Goal: Task Accomplishment & Management: Complete application form

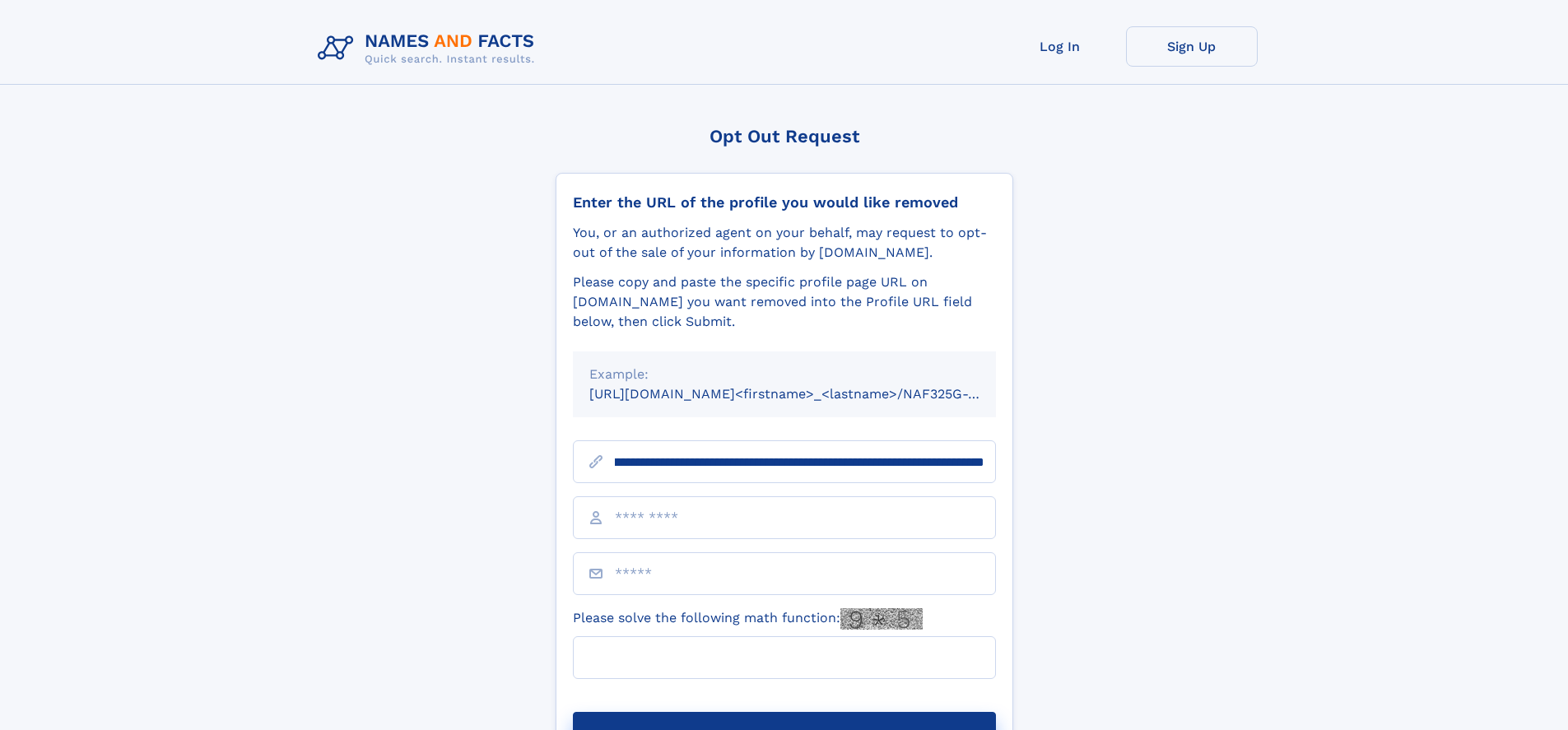
scroll to position [0, 200]
type input "**********"
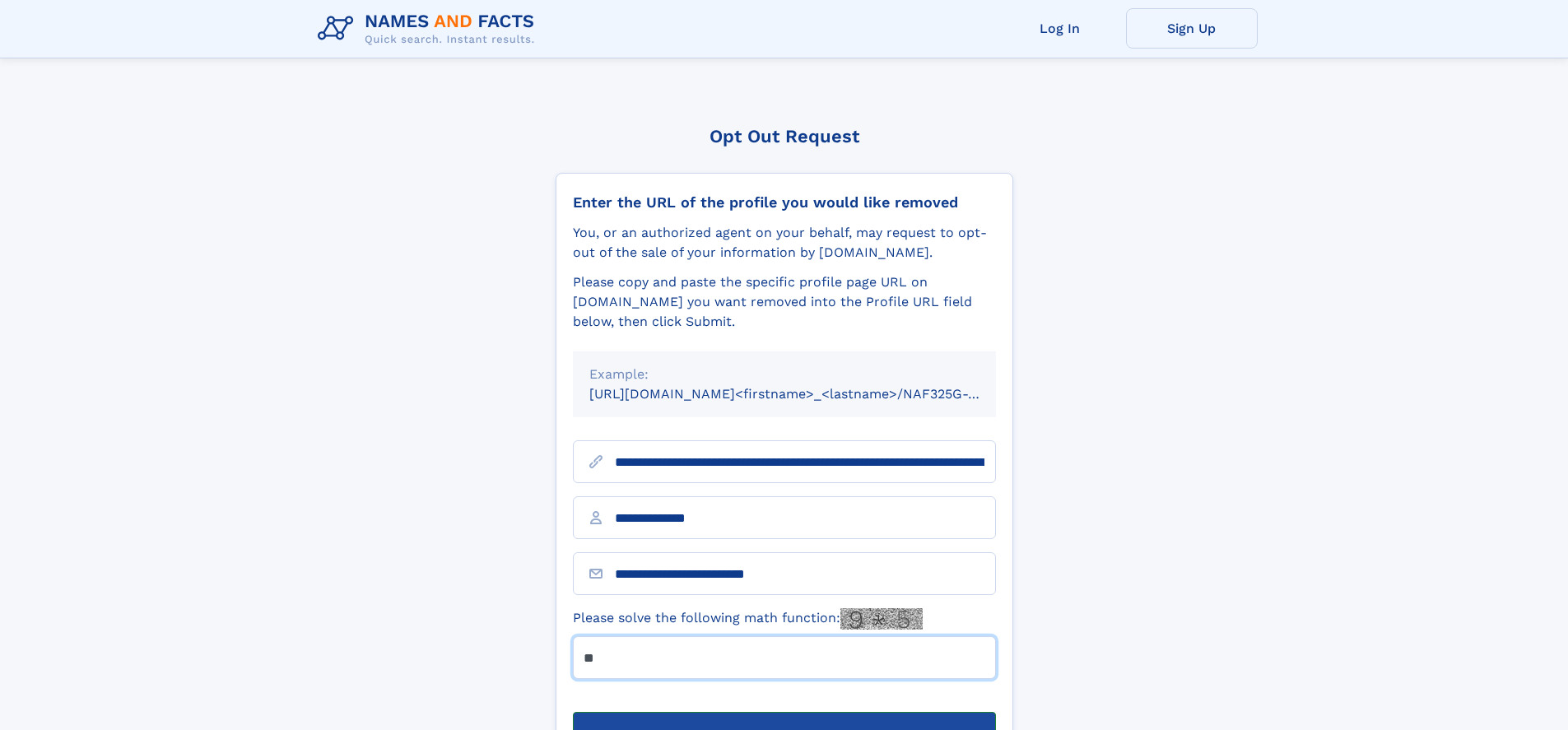
type input "**"
click at [783, 712] on button "Submit Opt Out Request" at bounding box center [784, 738] width 423 height 53
